Goal: Find specific page/section: Find specific page/section

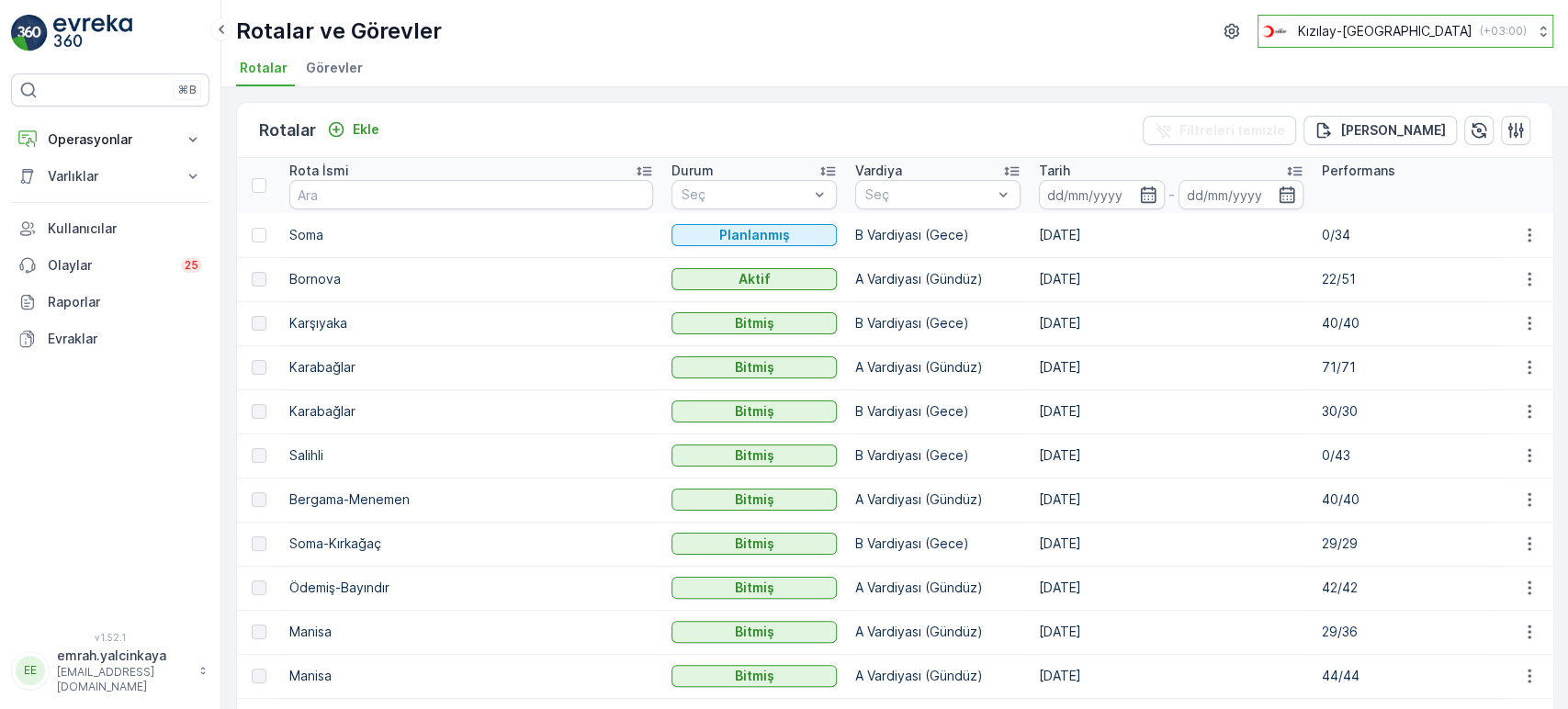
click at [1386, 34] on div "Kızılay-İzmir ( +03:00 )" at bounding box center [1393, 31] width 268 height 20
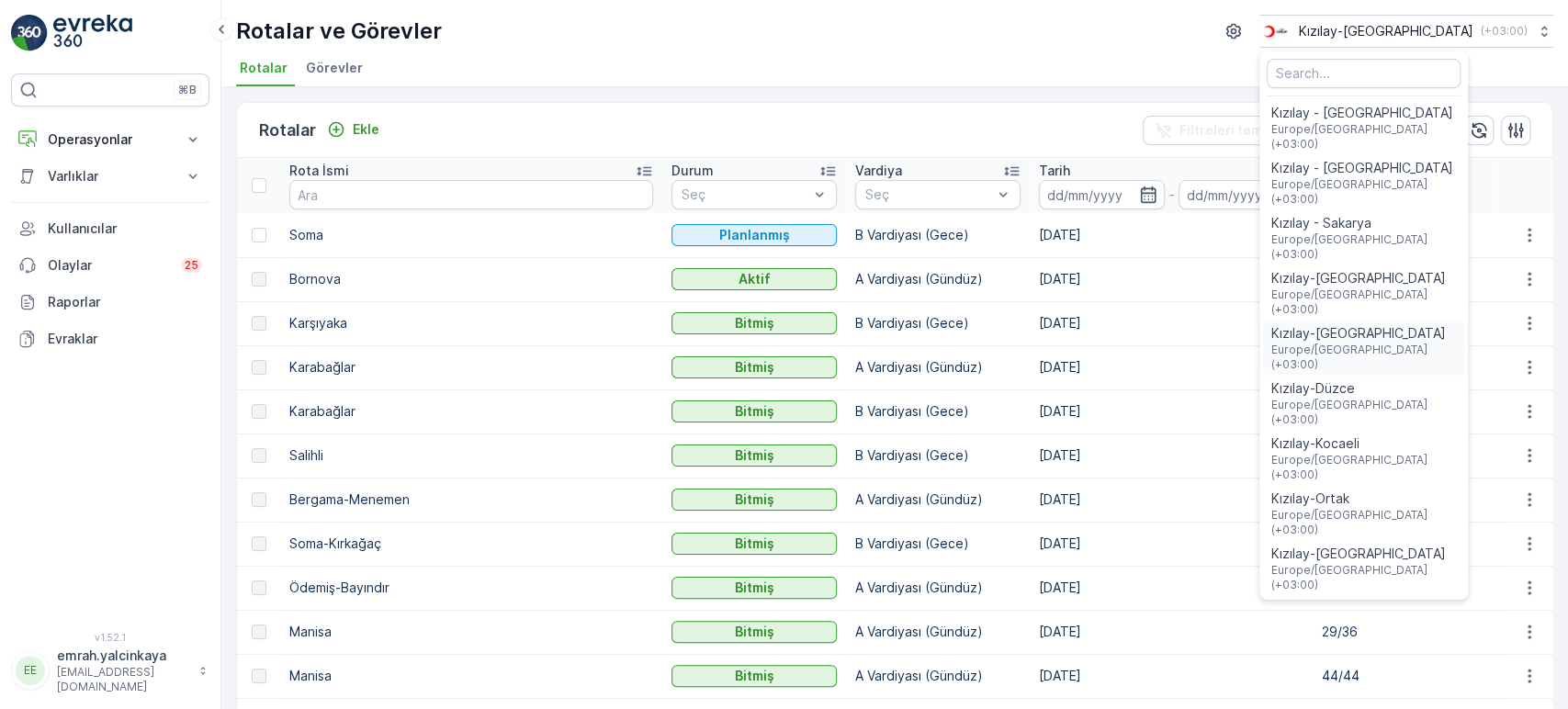
click at [1456, 343] on span "Europe/Istanbul (+03:00)" at bounding box center [1364, 357] width 186 height 30
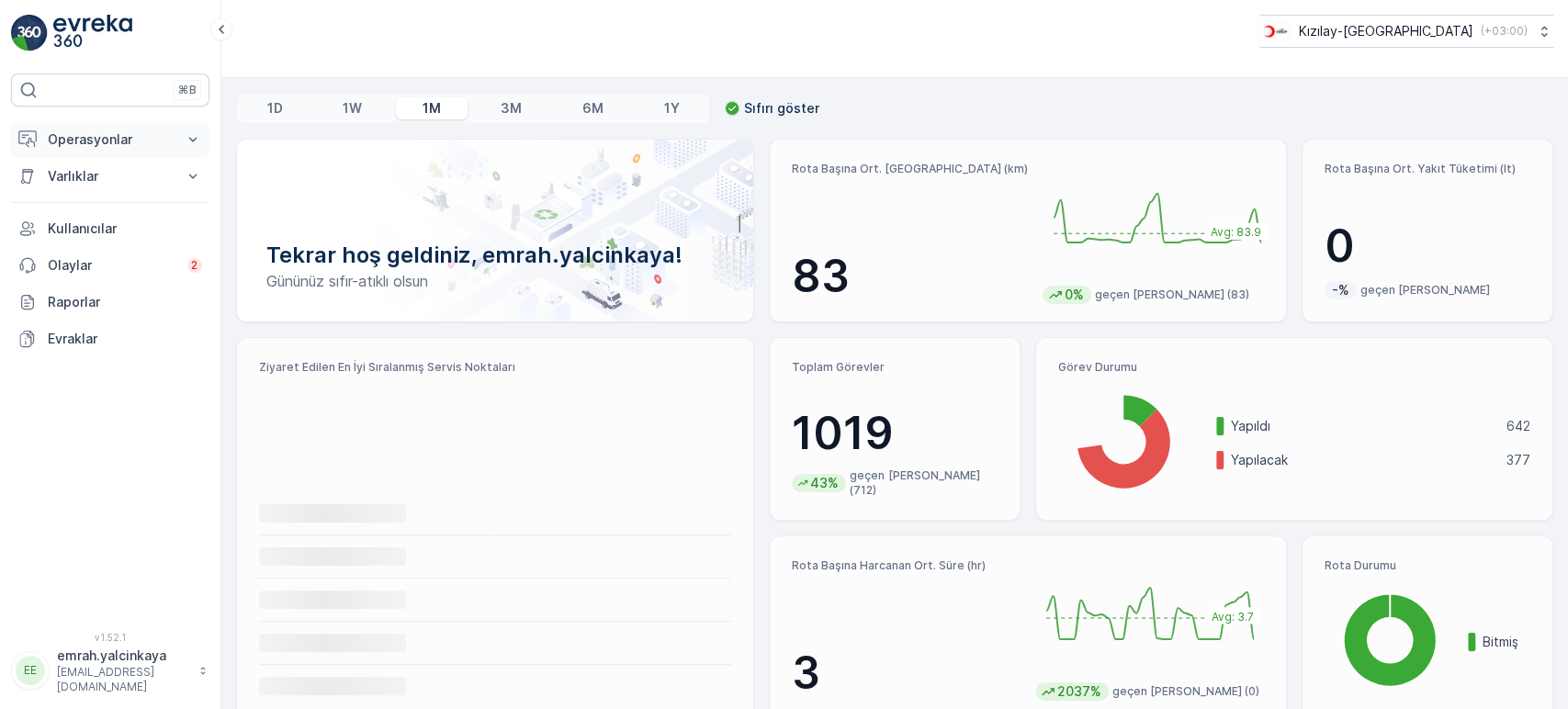
click at [158, 133] on p "Operasyonlar" at bounding box center [110, 140] width 125 height 19
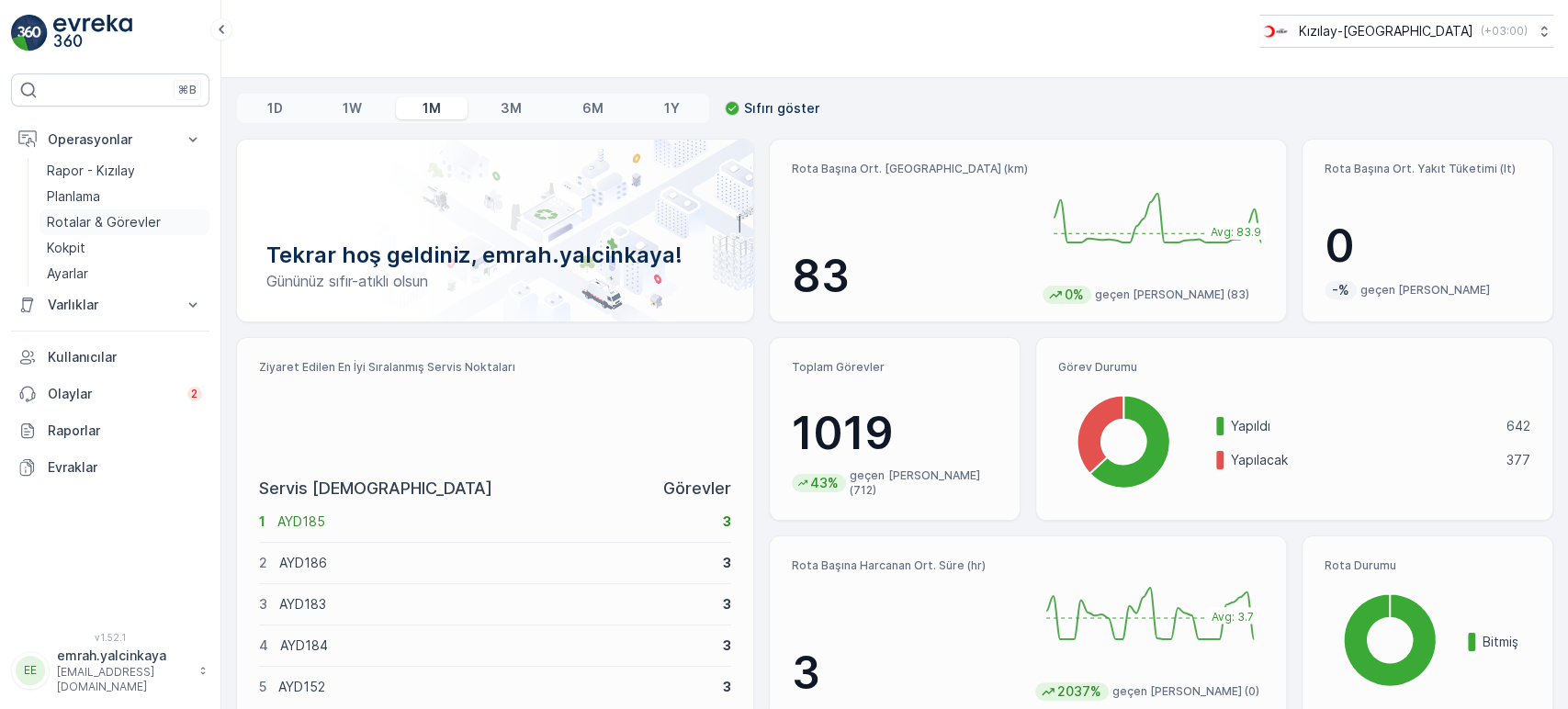
click at [110, 221] on p "Rotalar & Görevler" at bounding box center [103, 222] width 114 height 19
